Goal: Book appointment/travel/reservation

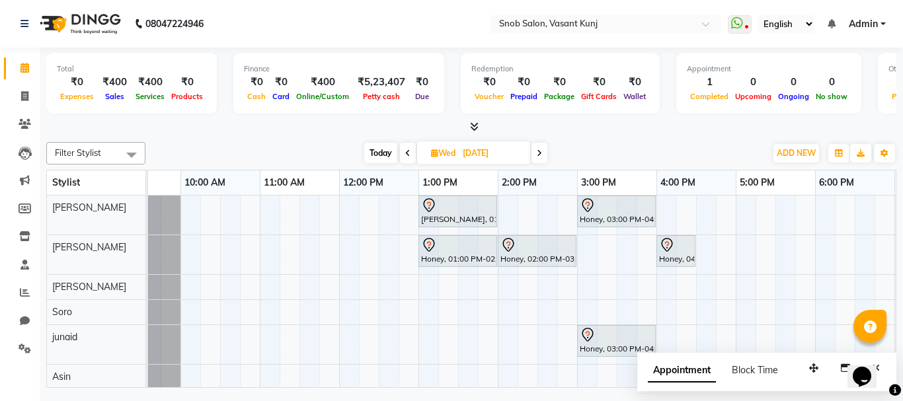
scroll to position [0, 53]
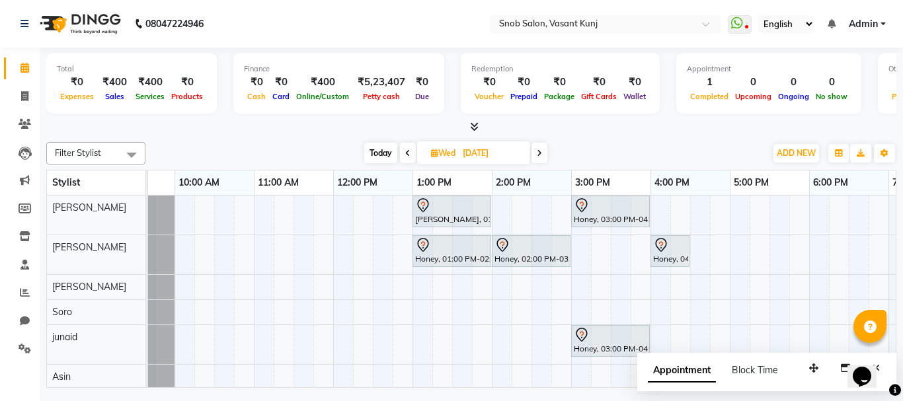
click at [432, 153] on icon at bounding box center [434, 153] width 7 height 9
select select "10"
select select "2025"
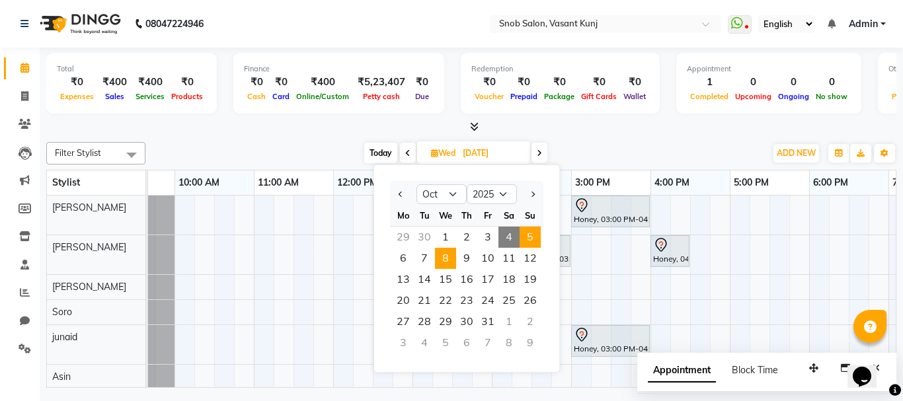
click at [527, 237] on span "5" at bounding box center [529, 237] width 21 height 21
type input "05-10-2025"
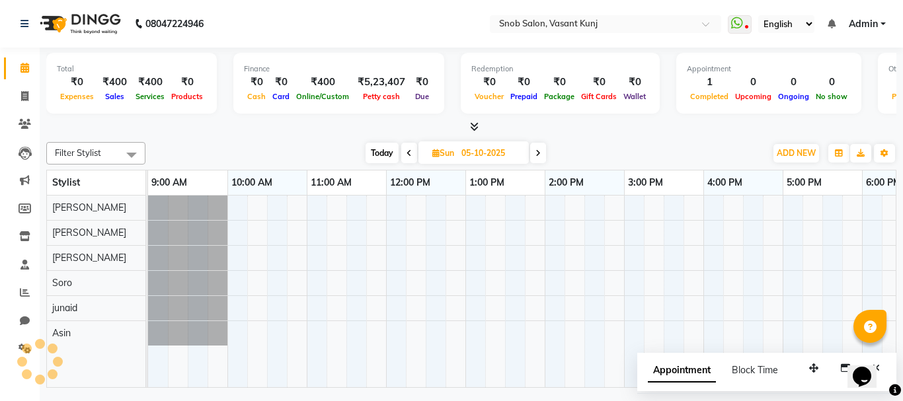
scroll to position [0, 284]
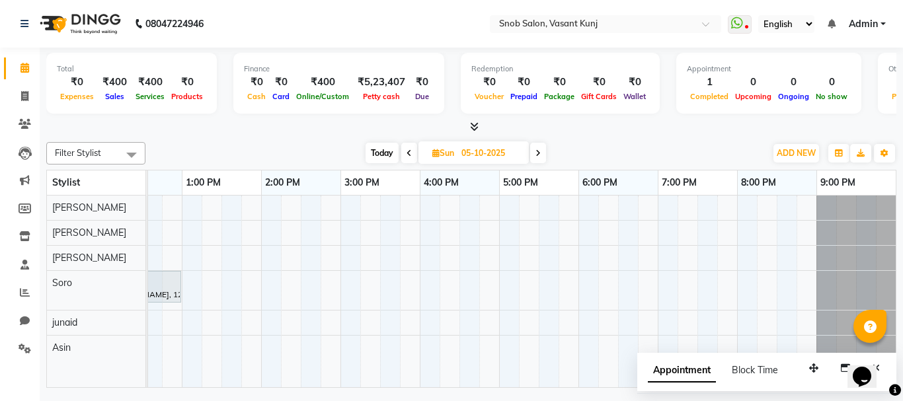
click at [271, 256] on div "[PERSON_NAME], 12:00 PM-01:00 PM, Majirel Root Touch Up [DEMOGRAPHIC_DATA]" at bounding box center [380, 292] width 1031 height 192
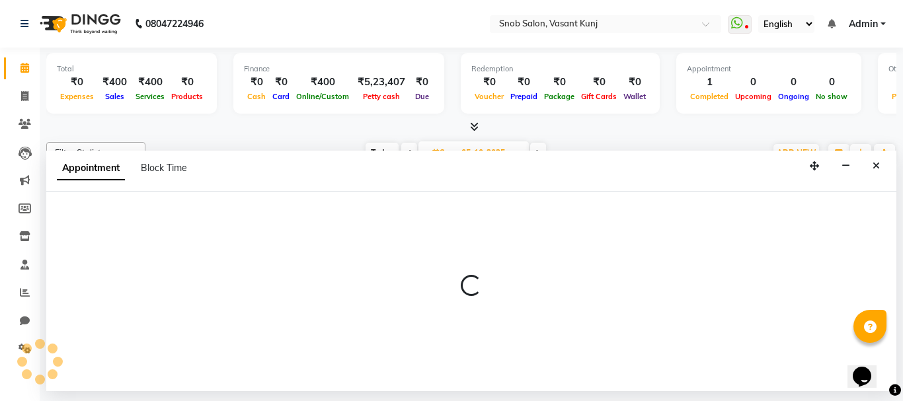
select select "62197"
select select "tentative"
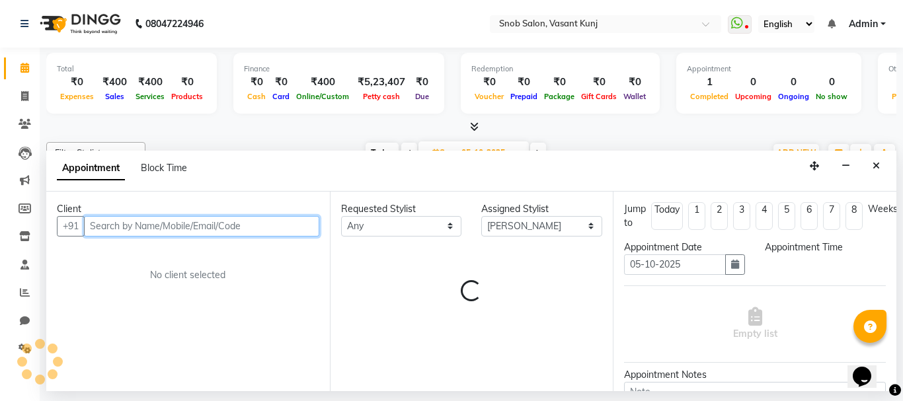
select select "840"
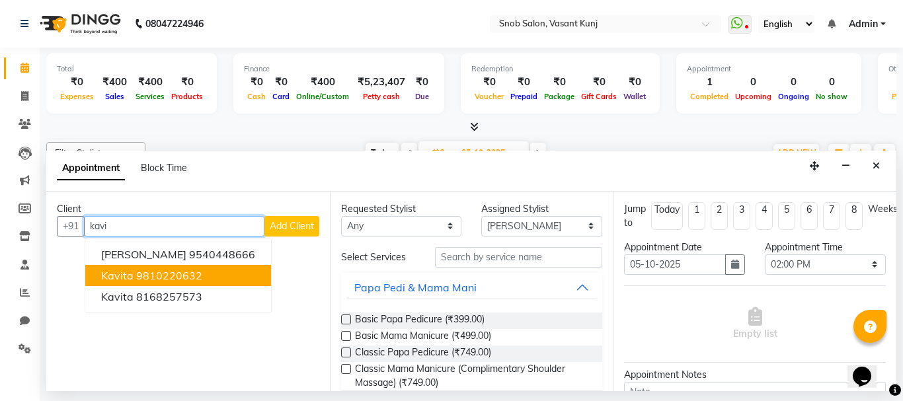
click at [210, 270] on button "Kavita 9810220632" at bounding box center [178, 275] width 186 height 21
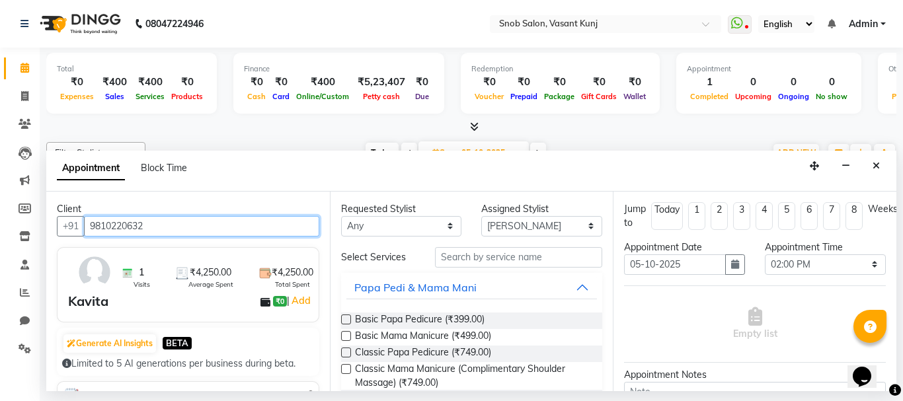
type input "9810220632"
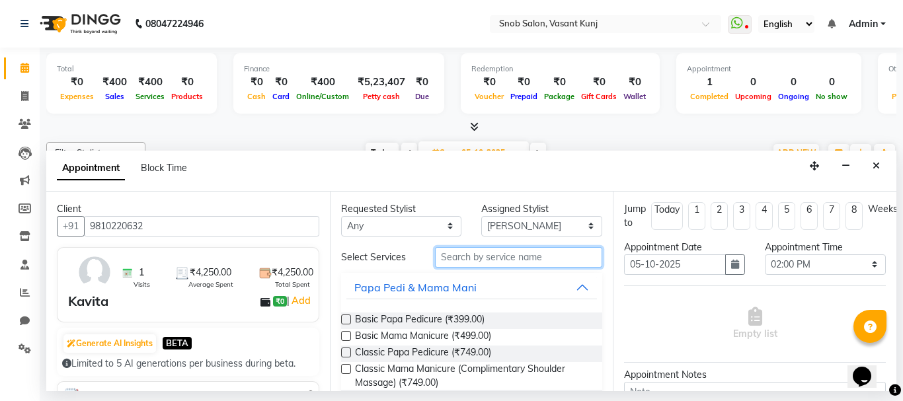
click at [471, 253] on input "text" at bounding box center [519, 257] width 168 height 20
type input "b"
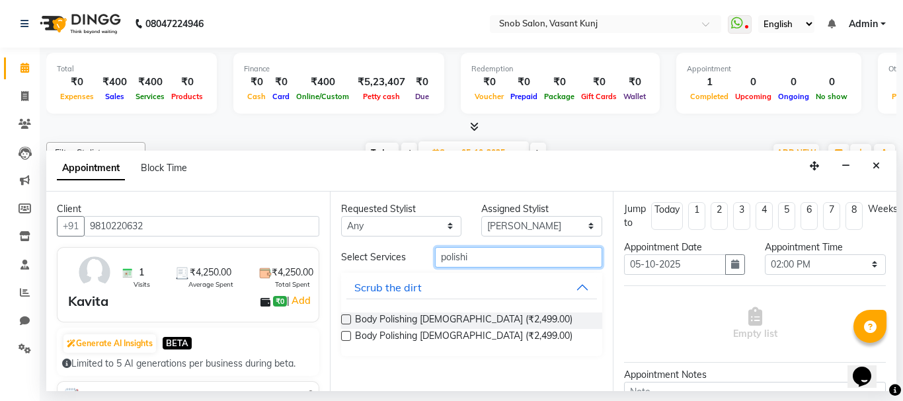
type input "polishi"
click at [346, 321] on label at bounding box center [346, 320] width 10 height 10
click at [346, 321] on input "checkbox" at bounding box center [345, 321] width 9 height 9
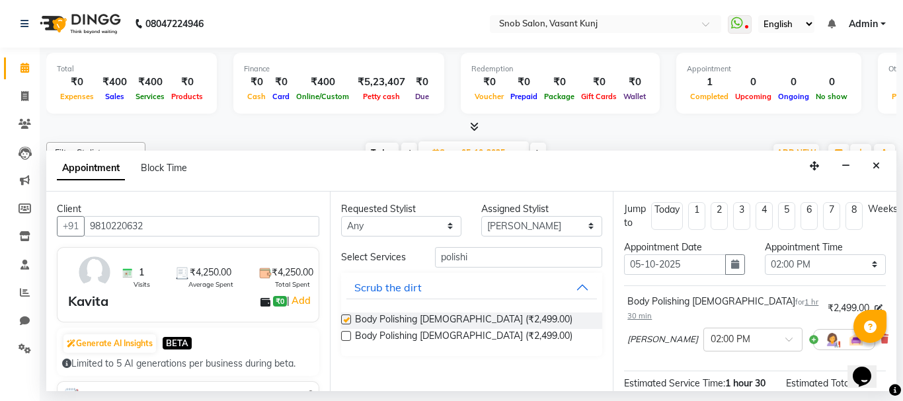
checkbox input "false"
click at [494, 253] on input "polishi" at bounding box center [519, 257] width 168 height 20
type input "p"
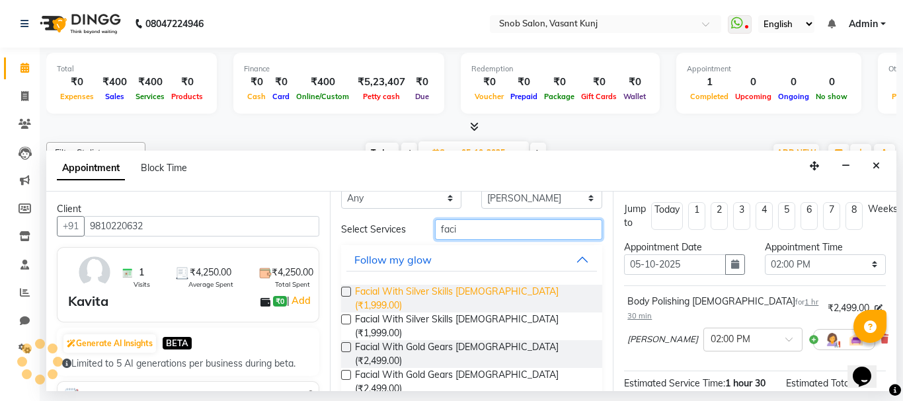
scroll to position [42, 0]
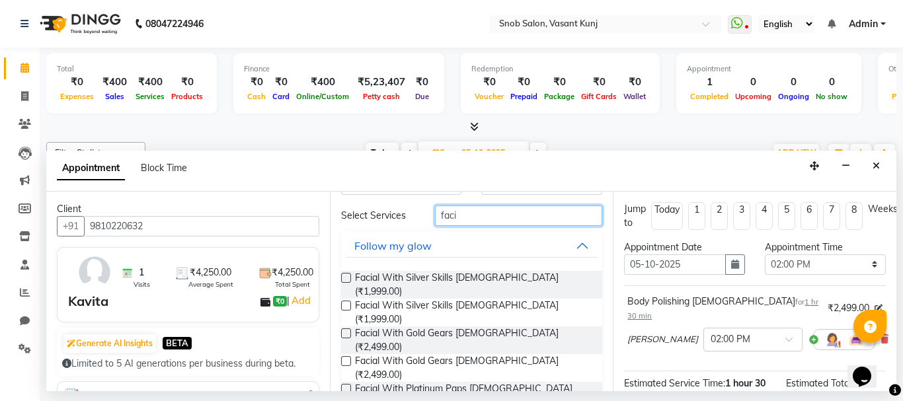
type input "faci"
click at [345, 384] on label at bounding box center [346, 389] width 10 height 10
click at [345, 386] on input "checkbox" at bounding box center [345, 390] width 9 height 9
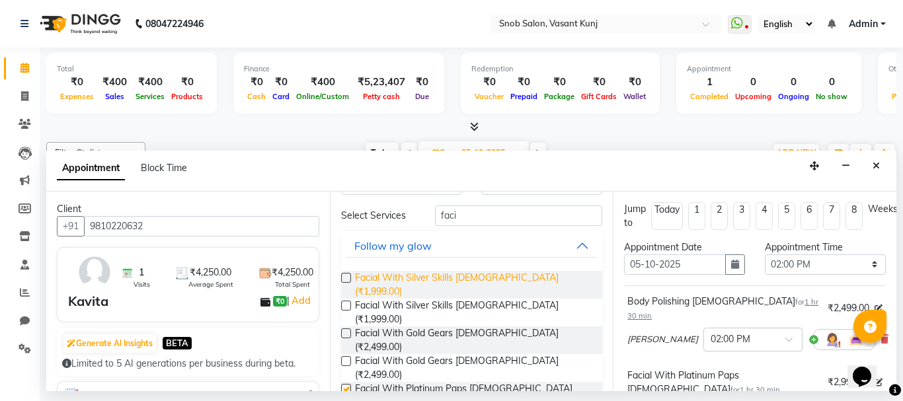
checkbox input "false"
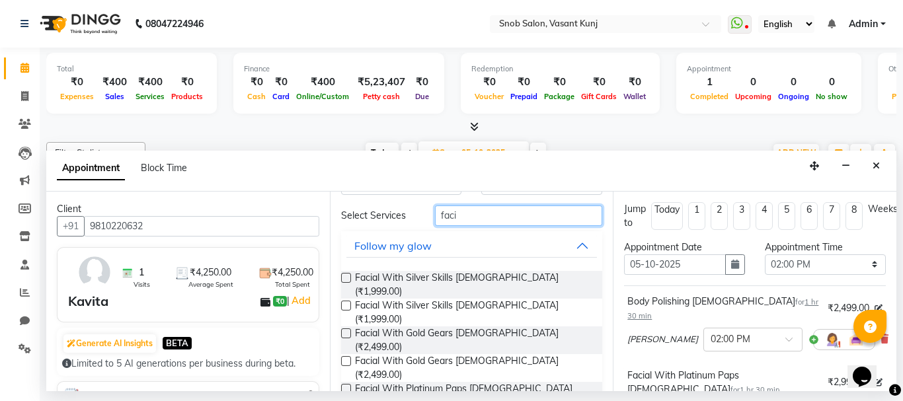
click at [467, 215] on input "faci" at bounding box center [519, 216] width 168 height 20
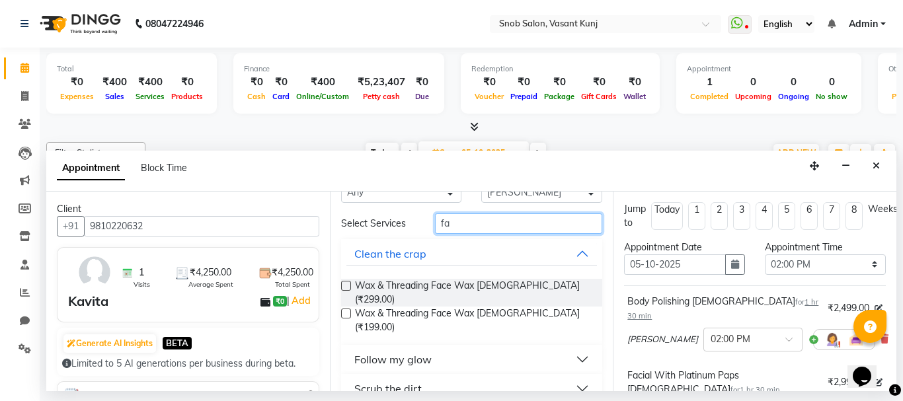
type input "f"
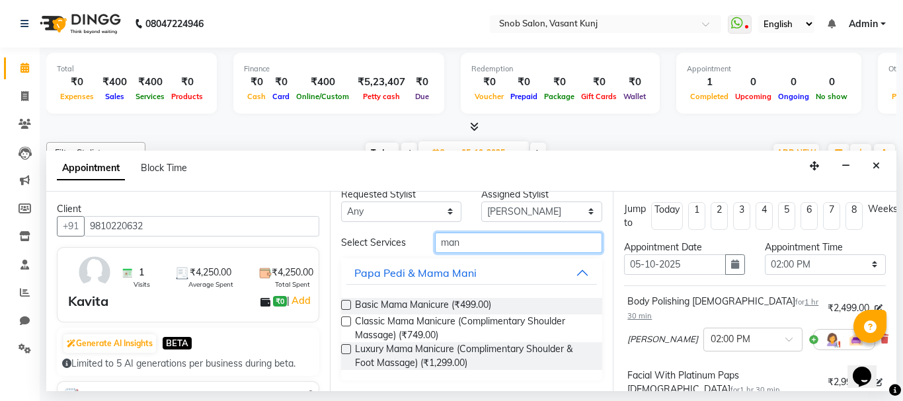
scroll to position [15, 0]
type input "mani"
click at [342, 301] on label at bounding box center [346, 305] width 10 height 10
click at [342, 302] on input "checkbox" at bounding box center [345, 306] width 9 height 9
checkbox input "false"
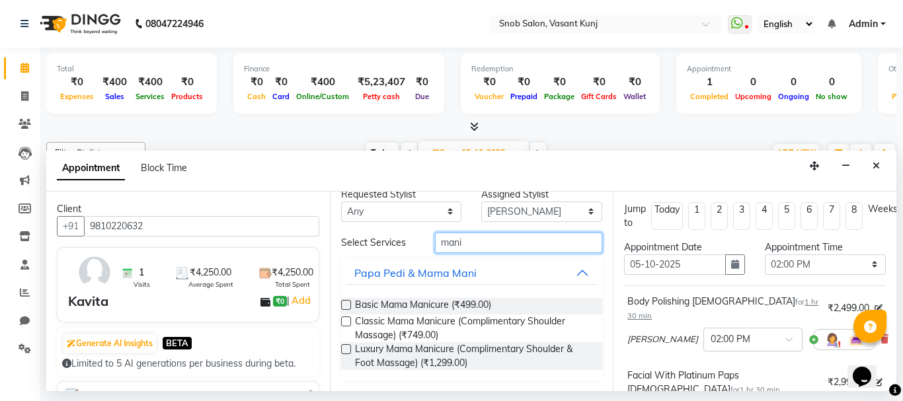
click at [469, 244] on input "mani" at bounding box center [519, 243] width 168 height 20
type input "m"
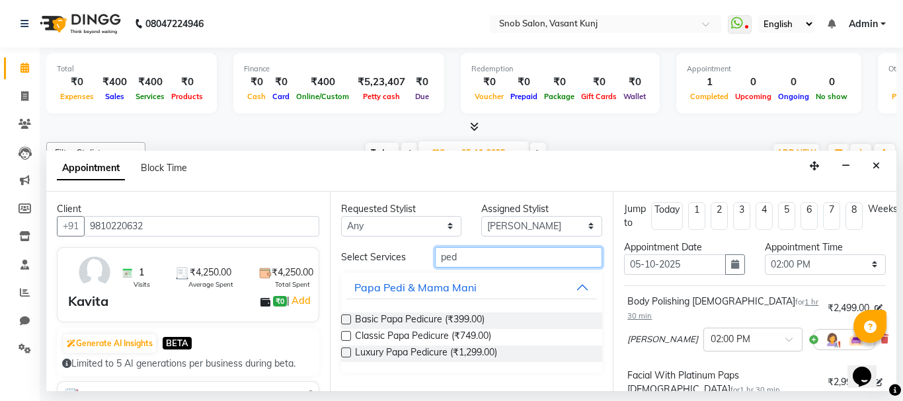
scroll to position [0, 0]
type input "ped"
click at [347, 321] on label at bounding box center [346, 320] width 10 height 10
click at [347, 321] on input "checkbox" at bounding box center [345, 321] width 9 height 9
checkbox input "false"
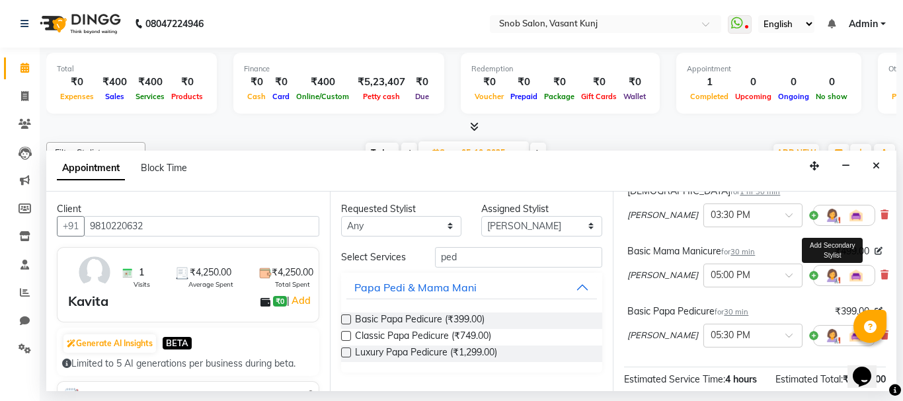
scroll to position [366, 0]
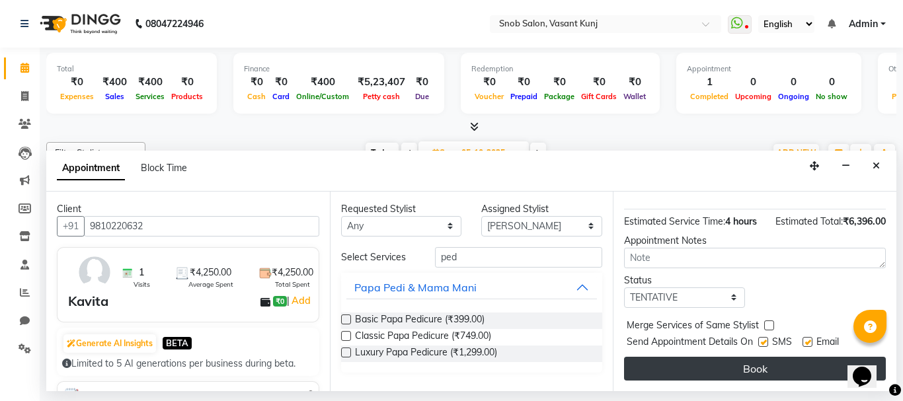
click at [701, 358] on button "Book" at bounding box center [755, 369] width 262 height 24
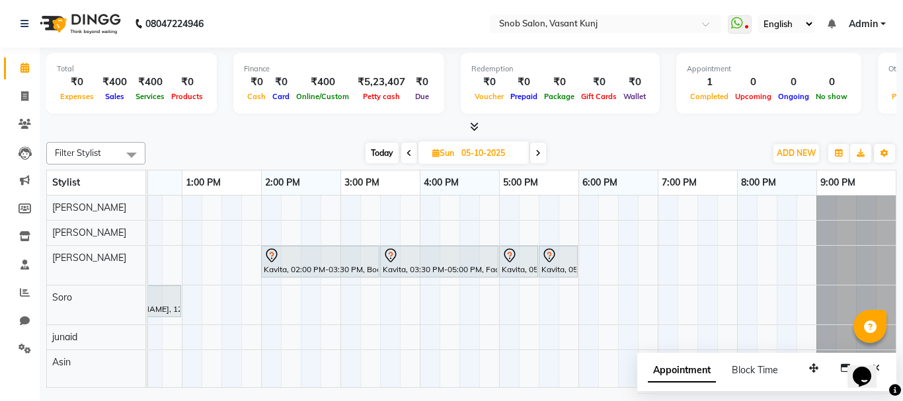
click at [902, 357] on div "Total ₹0 Expenses ₹400 Sales ₹400 Services ₹0 Products Finance ₹0 Cash ₹0 Card …" at bounding box center [471, 220] width 863 height 344
